Goal: Task Accomplishment & Management: Use online tool/utility

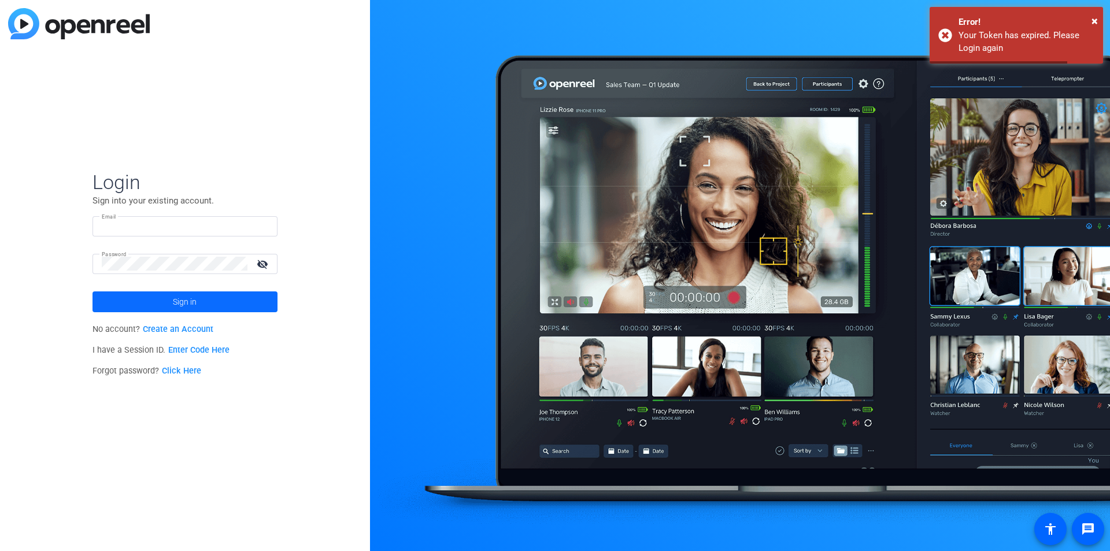
type input "sclausen@associaonline.com"
click at [174, 295] on span "Sign in" at bounding box center [185, 301] width 24 height 29
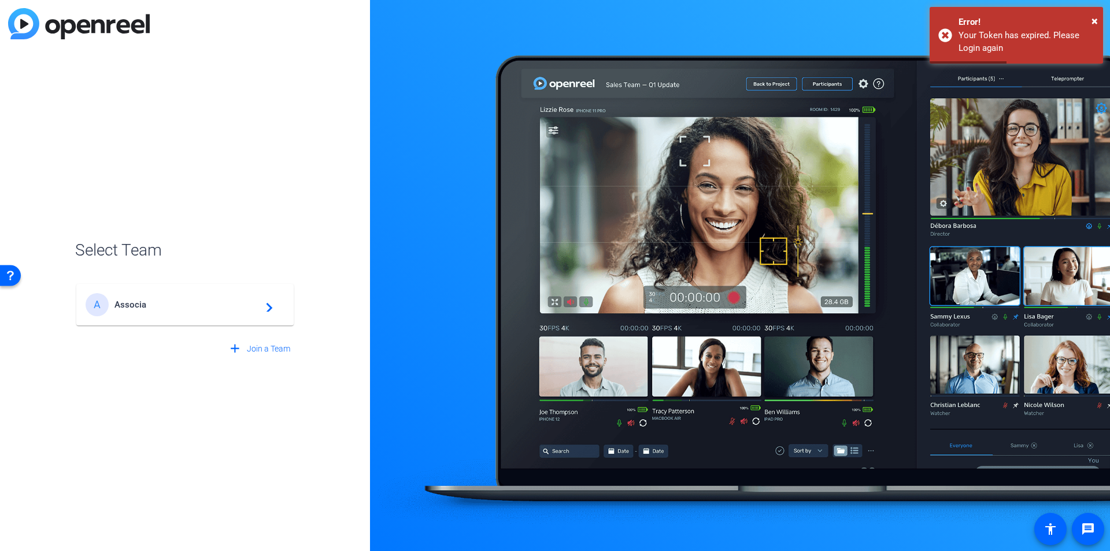
click at [168, 301] on span "Associa" at bounding box center [186, 304] width 144 height 10
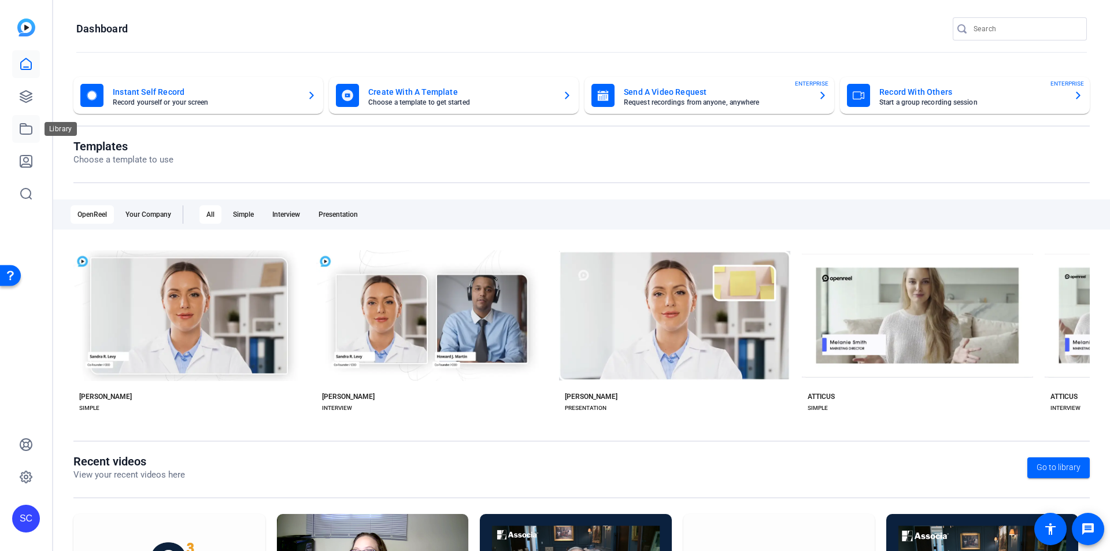
click at [21, 129] on icon at bounding box center [26, 129] width 12 height 10
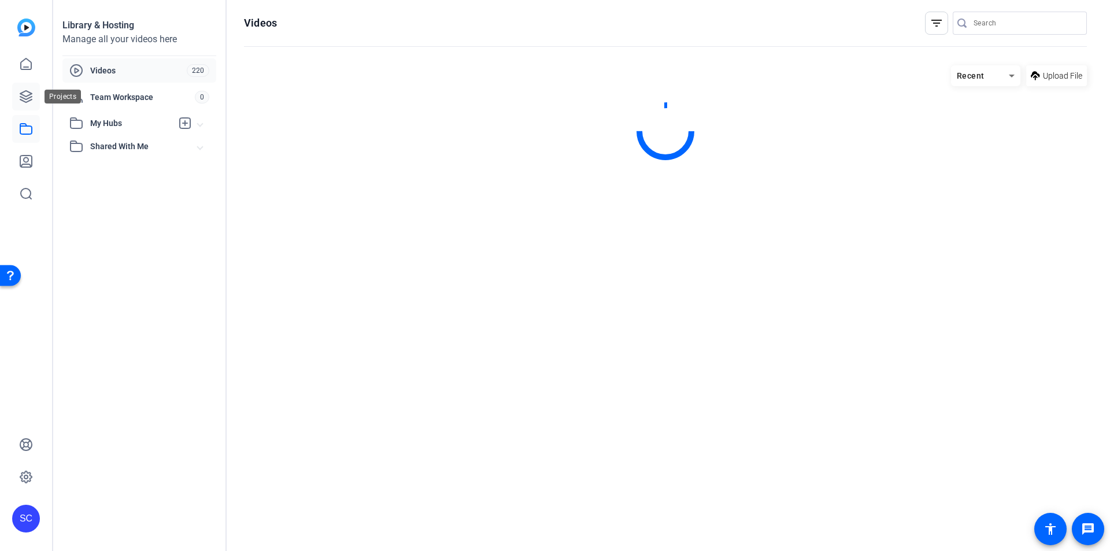
click at [23, 100] on icon at bounding box center [26, 97] width 14 height 14
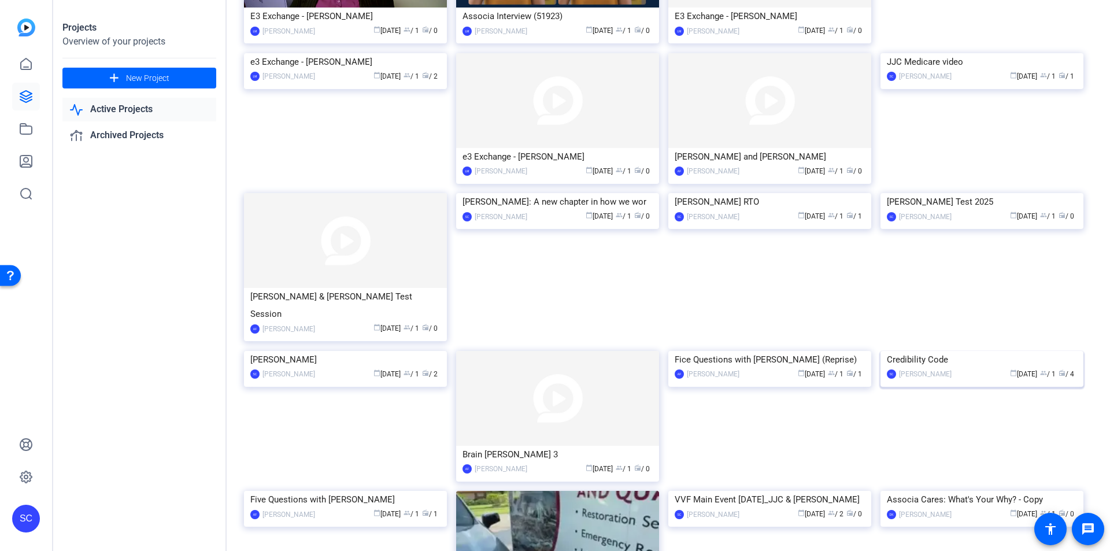
scroll to position [173, 0]
click at [915, 350] on img at bounding box center [981, 350] width 203 height 0
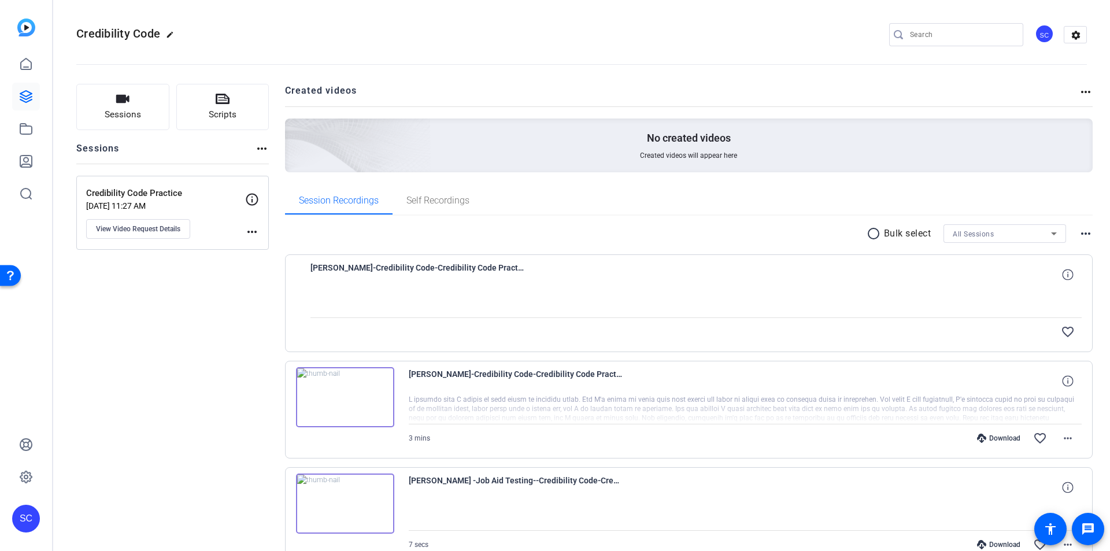
click at [641, 288] on div at bounding box center [695, 302] width 771 height 29
click at [489, 267] on span "[PERSON_NAME]-Credibility Code-Credibility Code Practice-1760124734070-webcam" at bounding box center [417, 275] width 214 height 28
click at [578, 309] on div at bounding box center [695, 302] width 771 height 29
click at [511, 343] on div "favorite_border" at bounding box center [695, 332] width 771 height 28
click at [465, 261] on span "[PERSON_NAME]-Credibility Code-Credibility Code Practice-1760124734070-webcam" at bounding box center [417, 275] width 214 height 28
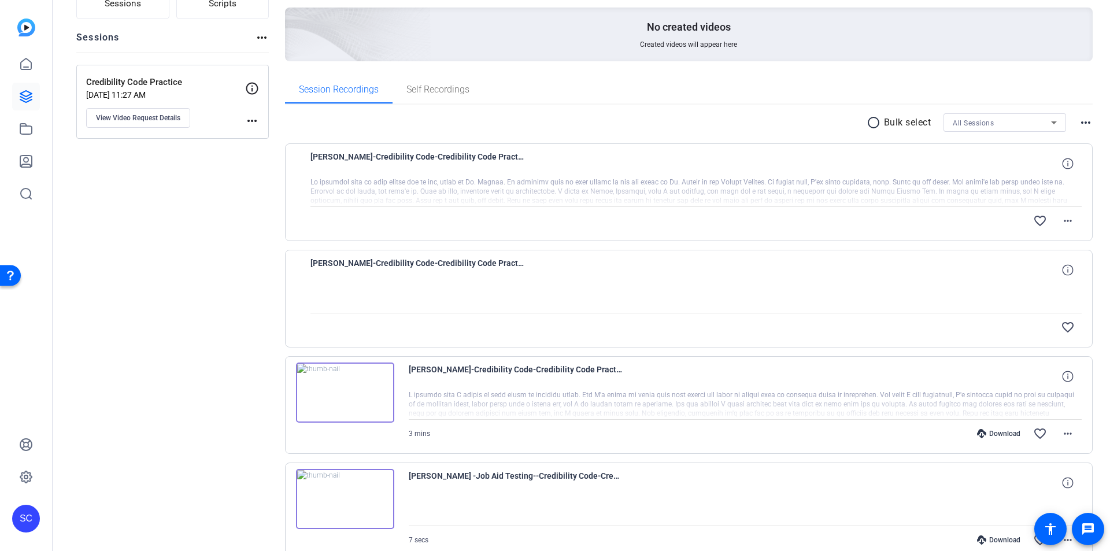
scroll to position [116, 0]
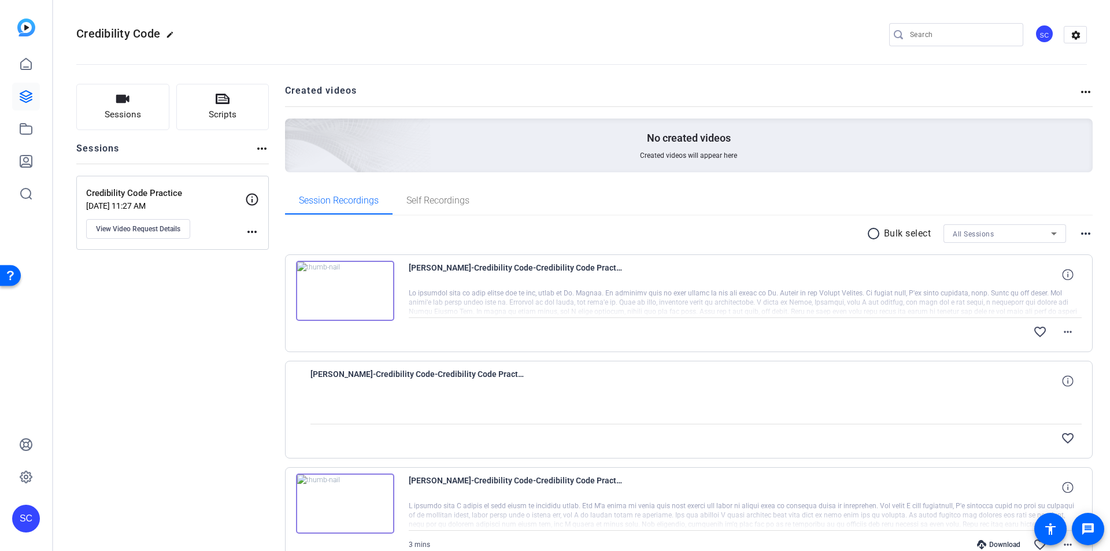
click at [350, 291] on img at bounding box center [345, 291] width 98 height 60
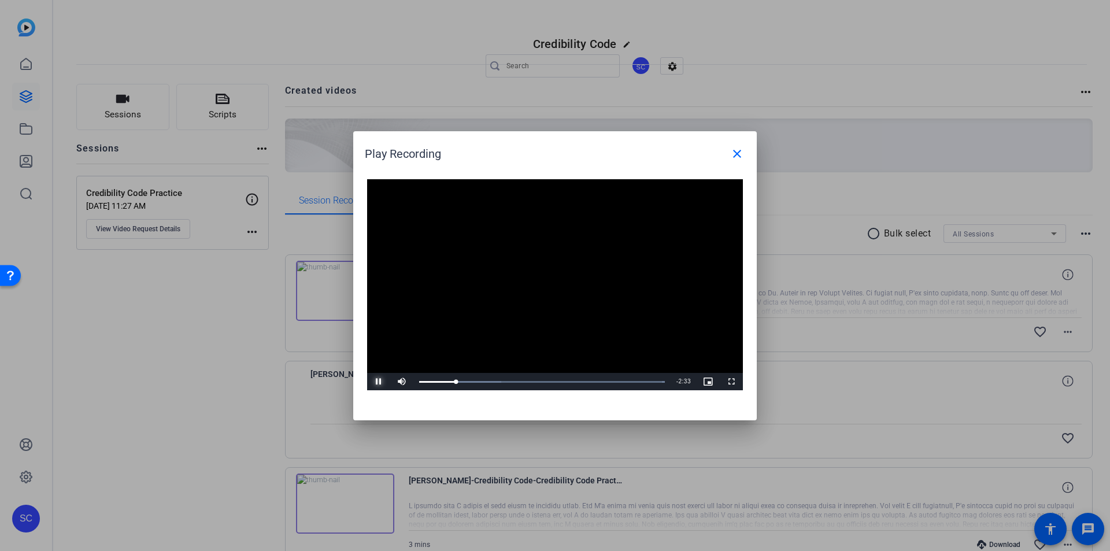
click at [373, 381] on span "Video Player" at bounding box center [378, 381] width 23 height 0
click at [739, 151] on mat-icon "close" at bounding box center [737, 154] width 14 height 14
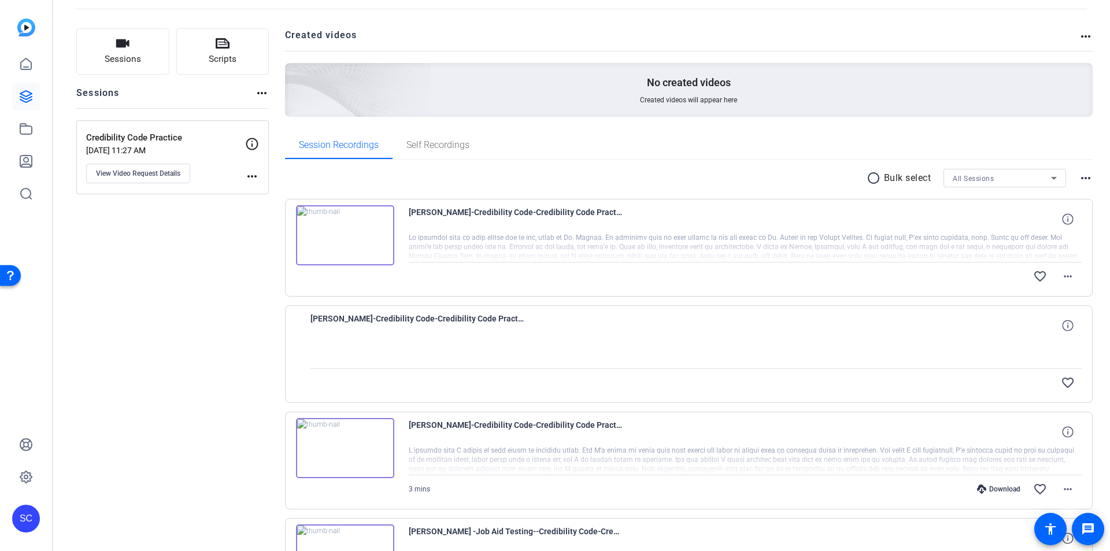
scroll to position [116, 0]
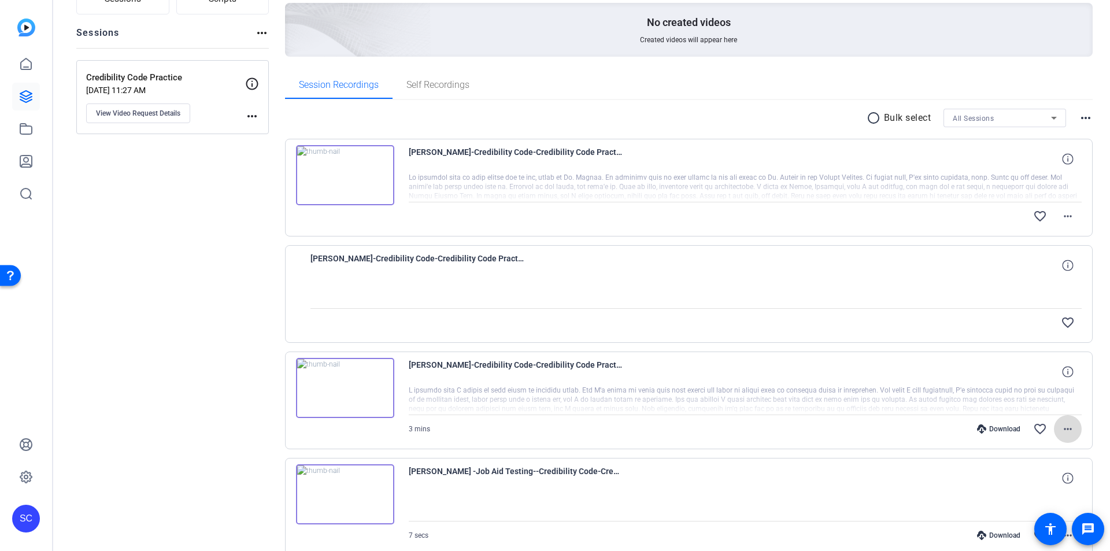
click at [1063, 428] on mat-icon "more_horiz" at bounding box center [1067, 429] width 14 height 14
click at [1092, 363] on div at bounding box center [555, 275] width 1110 height 551
click at [14, 133] on link at bounding box center [26, 129] width 28 height 28
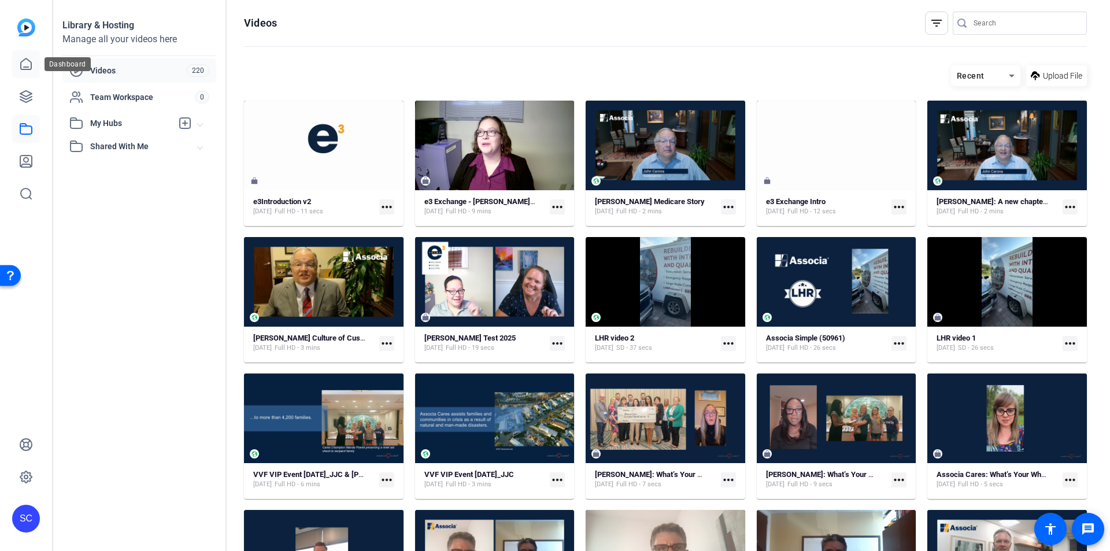
click at [25, 65] on icon at bounding box center [26, 64] width 14 height 14
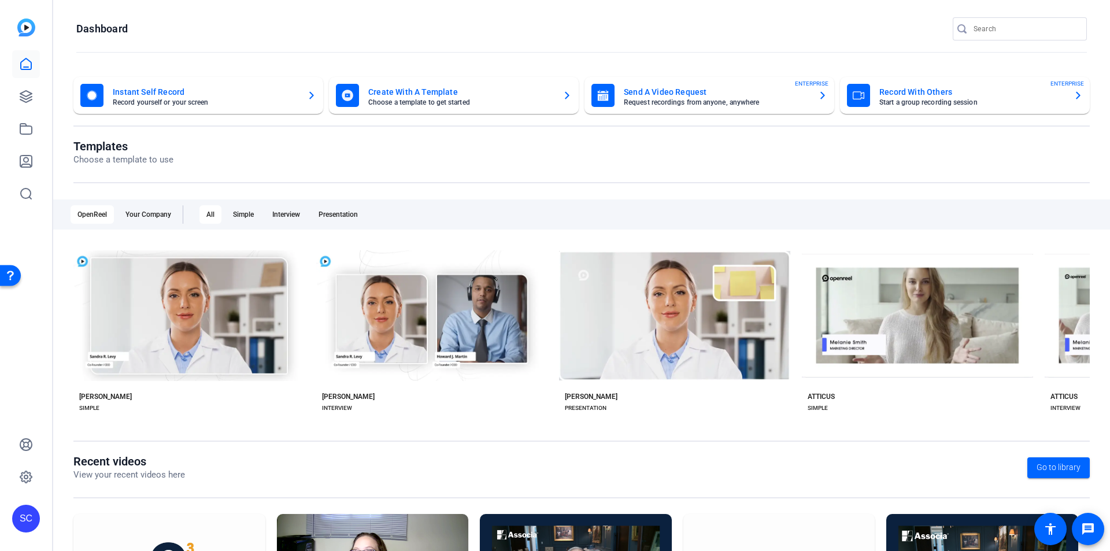
click at [469, 97] on mat-card-title "Create With A Template" at bounding box center [460, 92] width 185 height 14
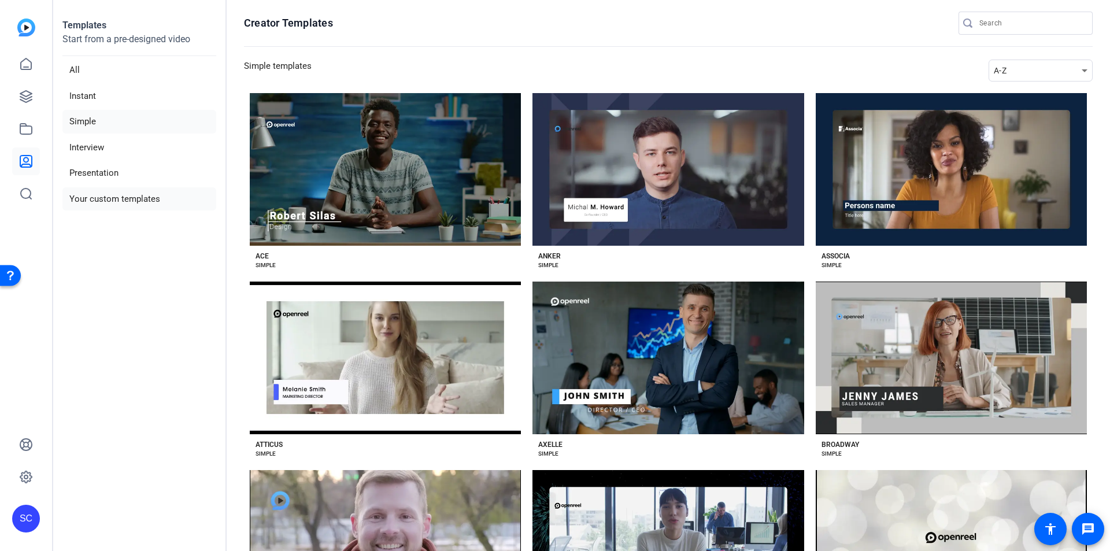
click at [97, 199] on li "Your custom templates" at bounding box center [139, 199] width 154 height 24
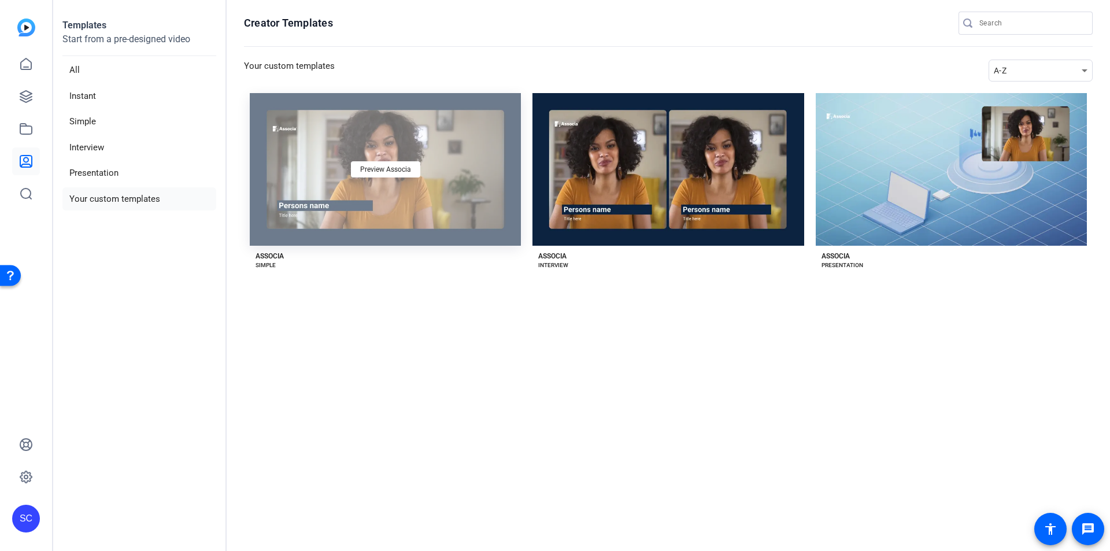
click at [427, 201] on div "Preview Associa" at bounding box center [385, 169] width 271 height 153
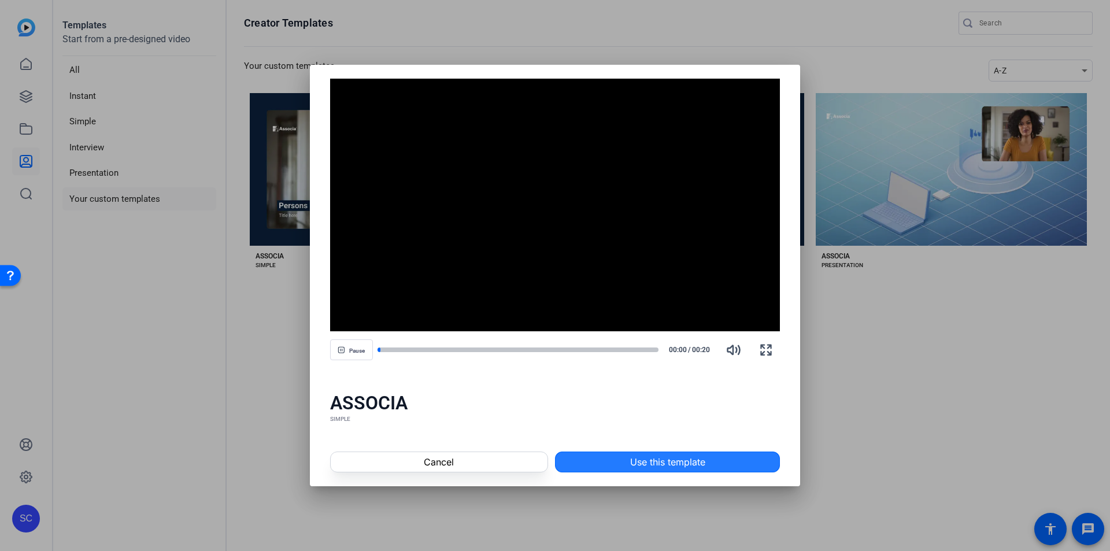
click at [644, 458] on span "Use this template" at bounding box center [667, 462] width 75 height 14
